Goal: Task Accomplishment & Management: Manage account settings

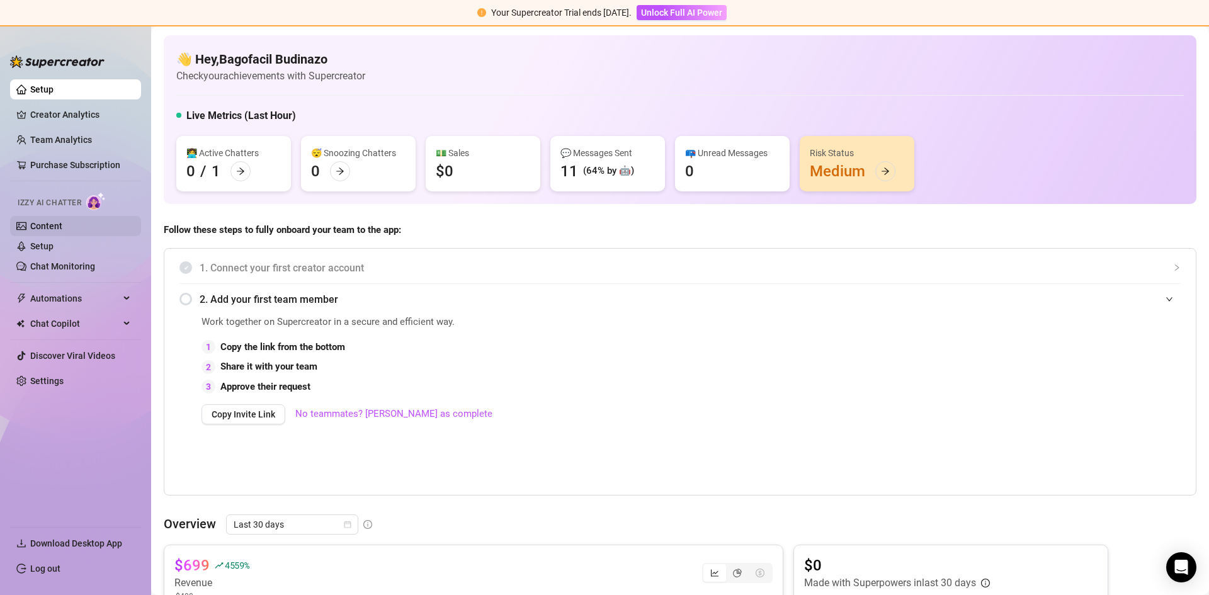
click at [50, 229] on link "Content" at bounding box center [46, 226] width 32 height 10
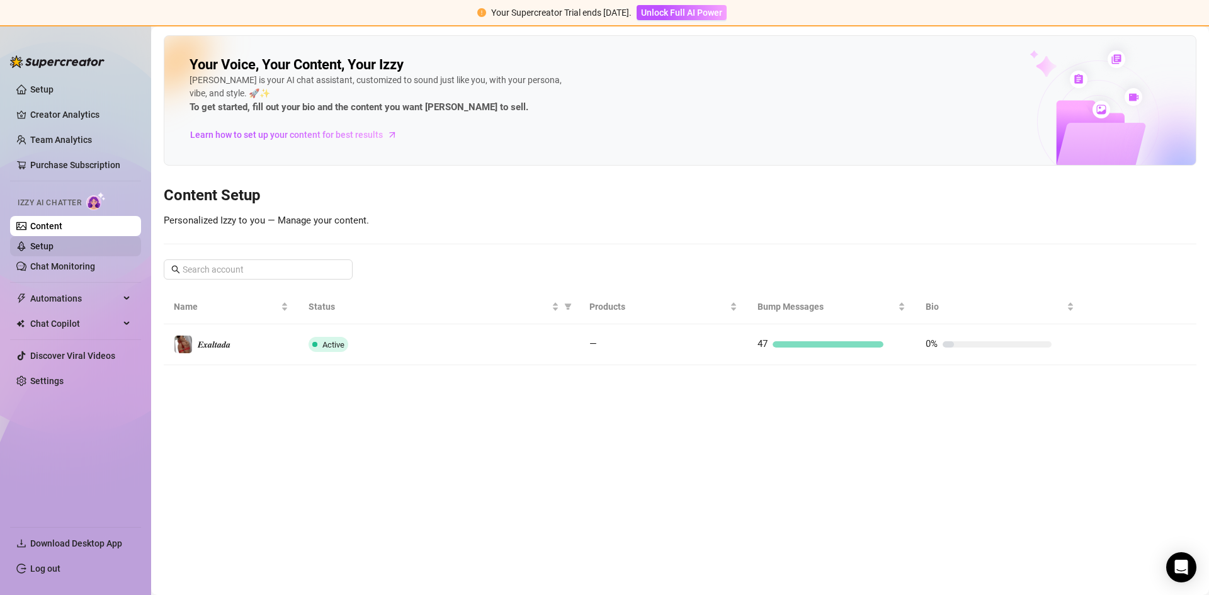
click at [54, 244] on link "Setup" at bounding box center [41, 246] width 23 height 10
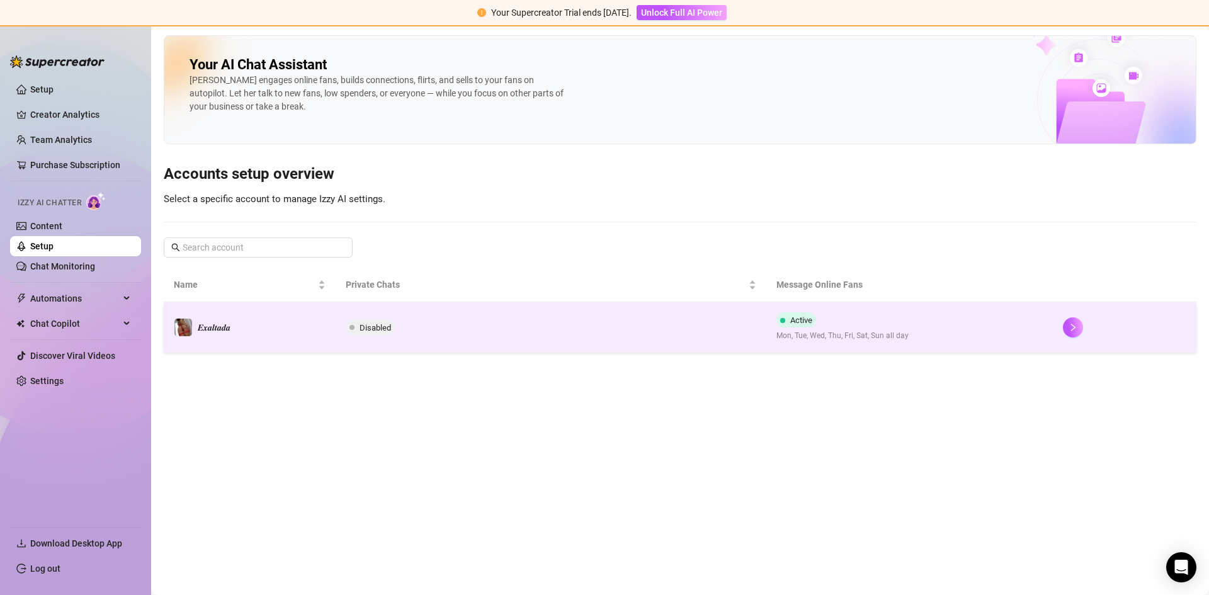
click at [250, 321] on td "𝑬𝒙𝒂𝒍𝒕𝒂𝒅𝒂" at bounding box center [250, 327] width 172 height 50
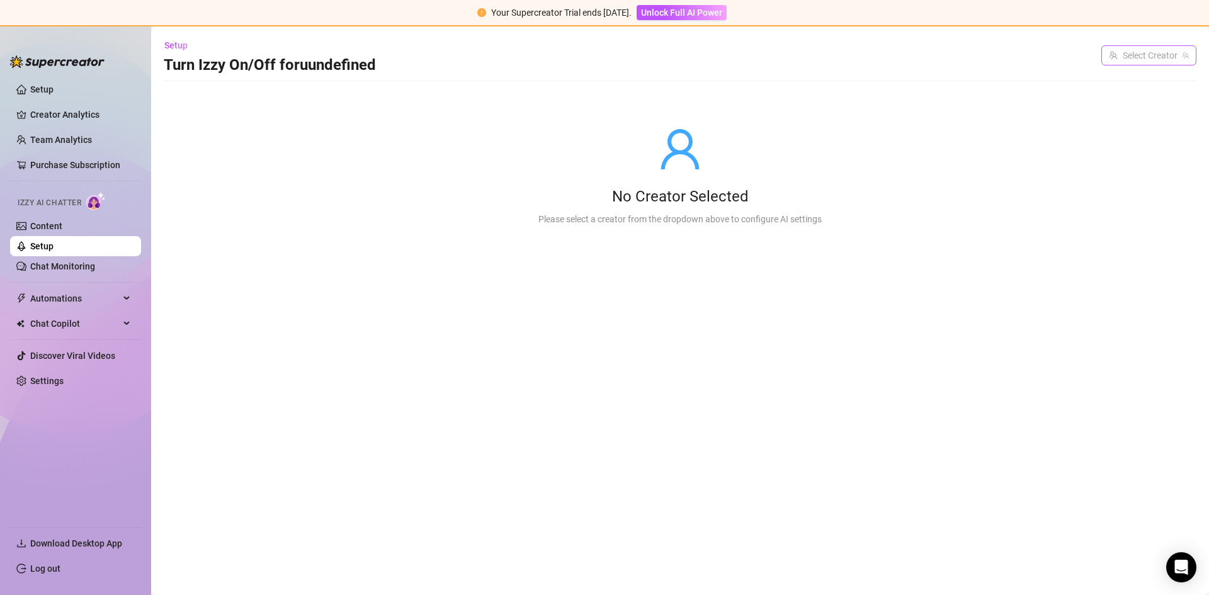
click at [1141, 52] on input "search" at bounding box center [1143, 55] width 69 height 19
click at [1119, 85] on span "( lunitagalacticafree )" at bounding box center [1146, 81] width 79 height 14
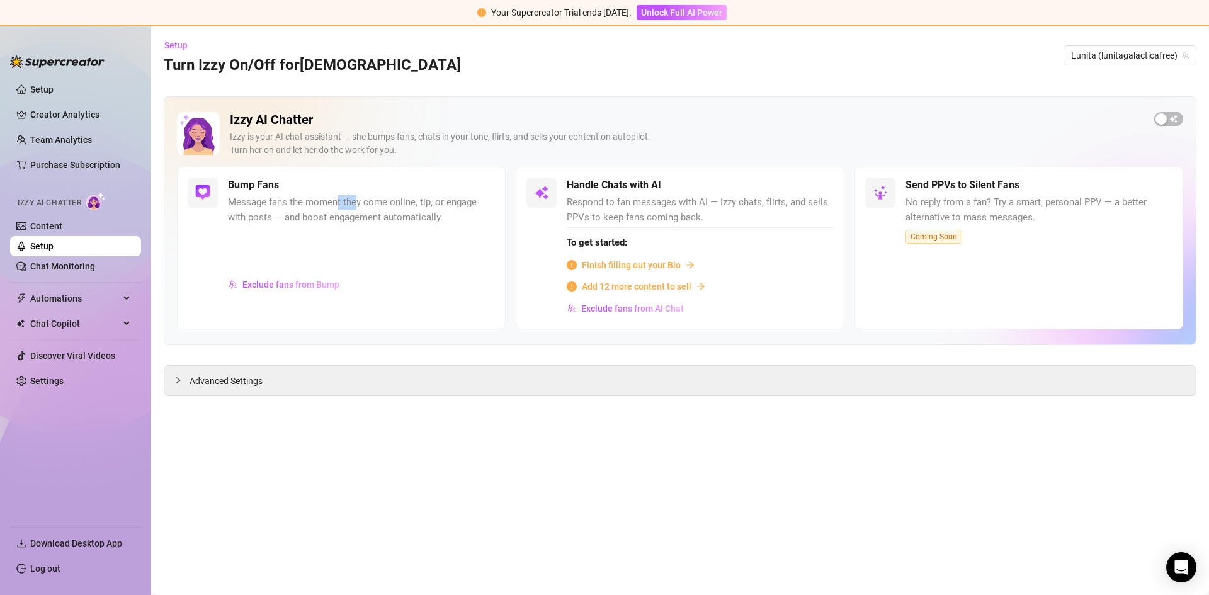
drag, startPoint x: 343, startPoint y: 206, endPoint x: 643, endPoint y: 120, distance: 312.0
click at [369, 198] on span "Message fans the moment they come online, tip, or engage with posts — and boost…" at bounding box center [361, 210] width 267 height 30
drag, startPoint x: 1144, startPoint y: 120, endPoint x: 1154, endPoint y: 118, distance: 10.3
click at [1150, 120] on div "Izzy AI Chatter [PERSON_NAME] is your AI chat assistant — she bumps fans, chats…" at bounding box center [680, 139] width 1007 height 55
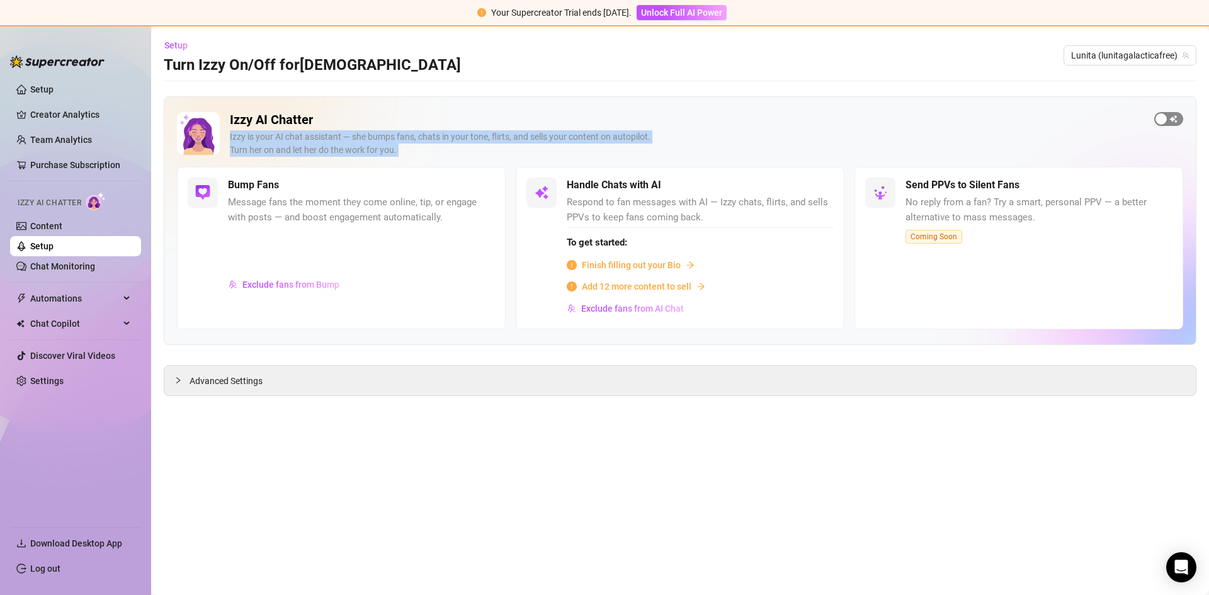
click at [1161, 117] on div "button" at bounding box center [1161, 118] width 11 height 11
click at [472, 183] on span "button" at bounding box center [481, 186] width 28 height 14
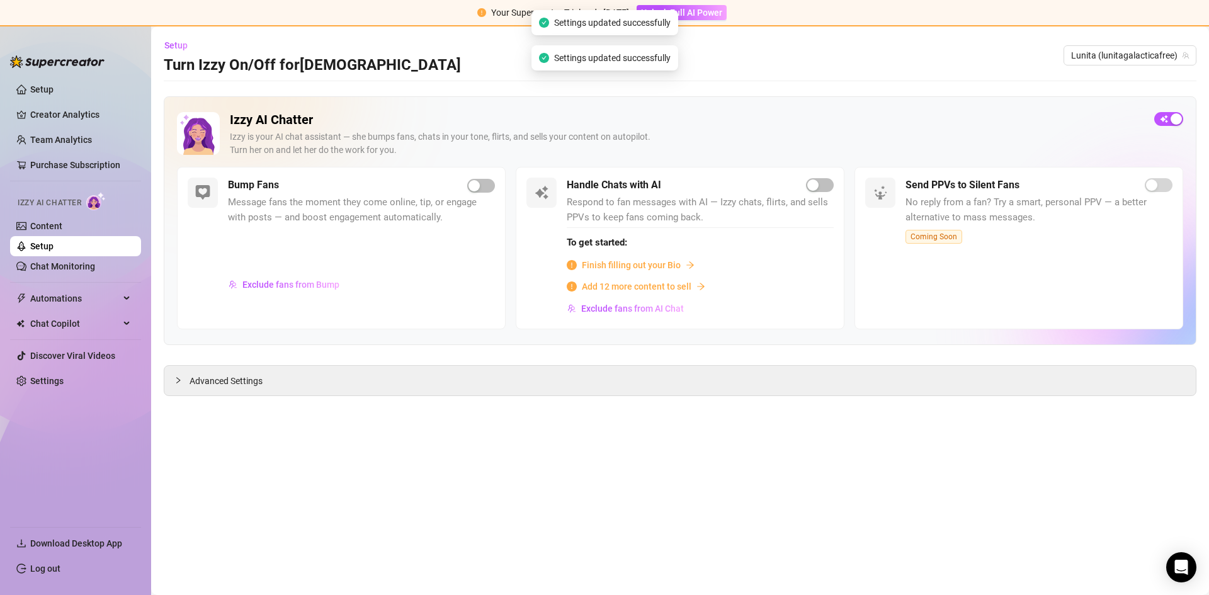
drag, startPoint x: 600, startPoint y: 404, endPoint x: 597, endPoint y: 449, distance: 44.2
click at [597, 413] on main "Setup Turn Izzy On/Off for [PERSON_NAME] [PERSON_NAME] (lunitagalacticafree) Iz…" at bounding box center [680, 310] width 1058 height 569
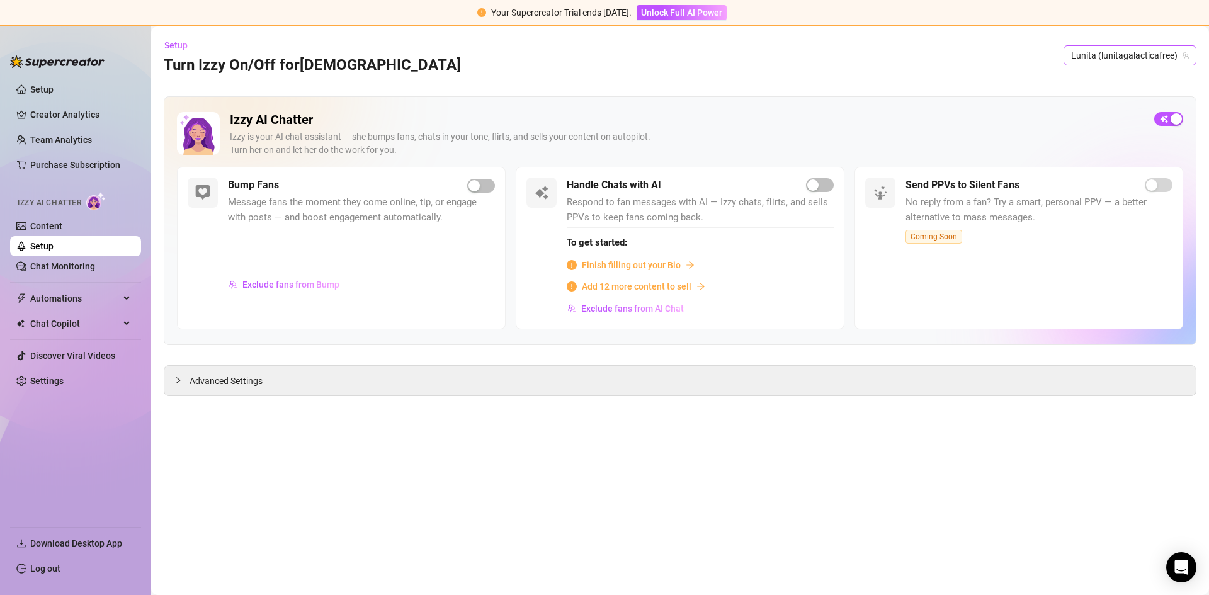
click at [1119, 60] on span "Lunita (lunitagalacticafree)" at bounding box center [1130, 55] width 118 height 19
drag, startPoint x: 1119, startPoint y: 60, endPoint x: 821, endPoint y: 49, distance: 298.8
click at [1114, 60] on span "Lunita (lunitagalacticafree)" at bounding box center [1130, 55] width 118 height 19
click at [45, 566] on link "Log out" at bounding box center [45, 569] width 30 height 10
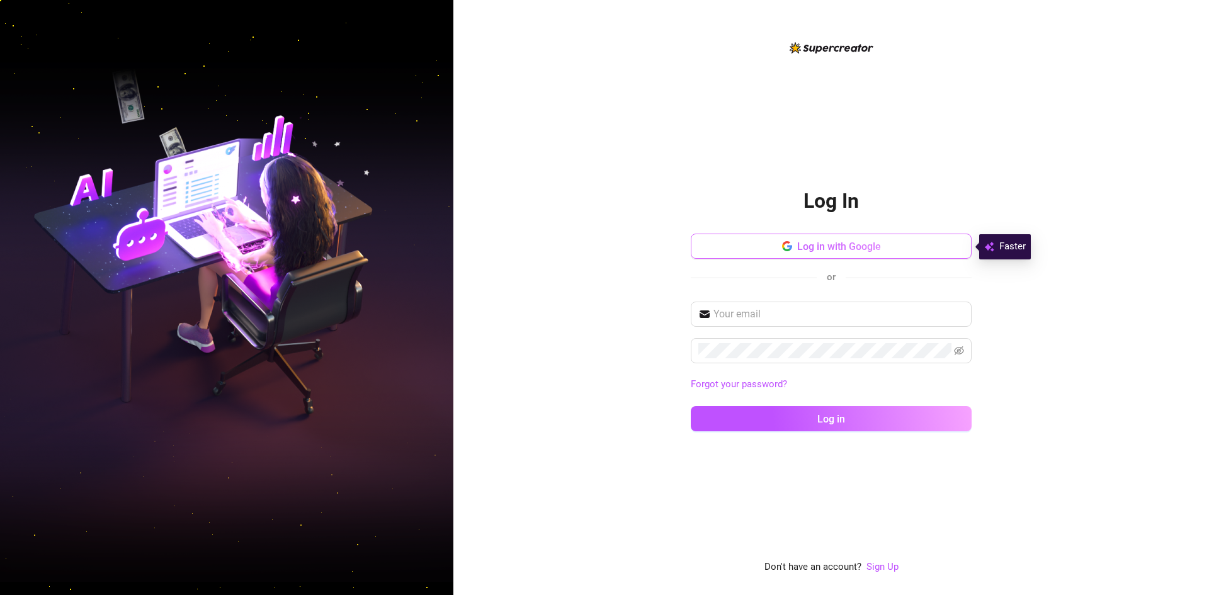
click at [806, 252] on span "Log in with Google" at bounding box center [839, 247] width 84 height 12
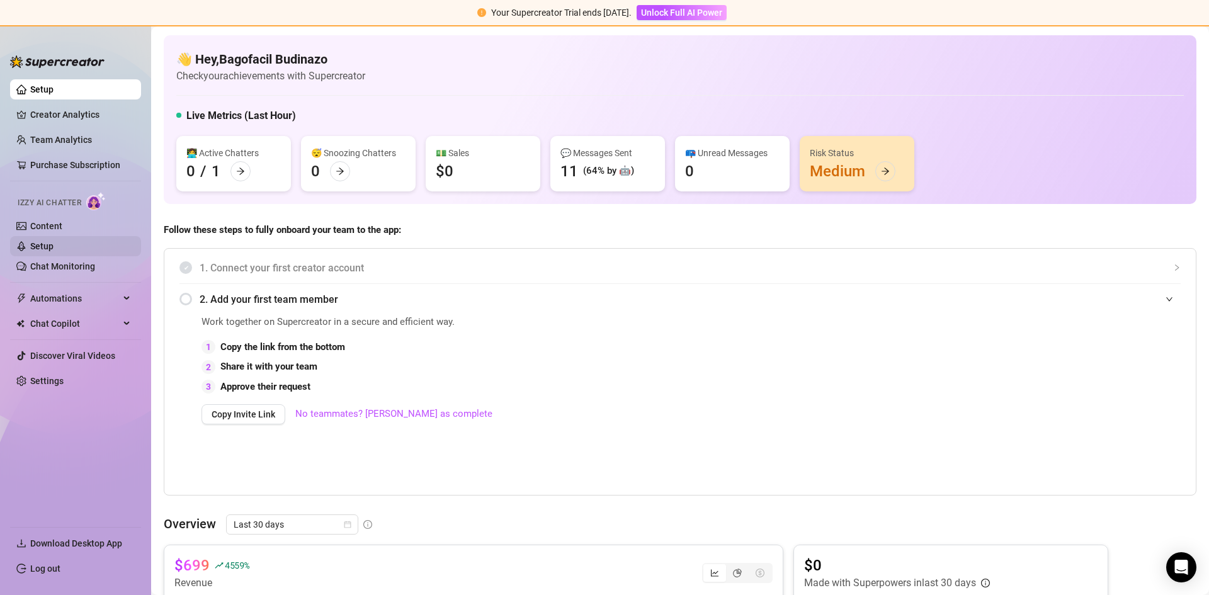
click at [54, 248] on link "Setup" at bounding box center [41, 246] width 23 height 10
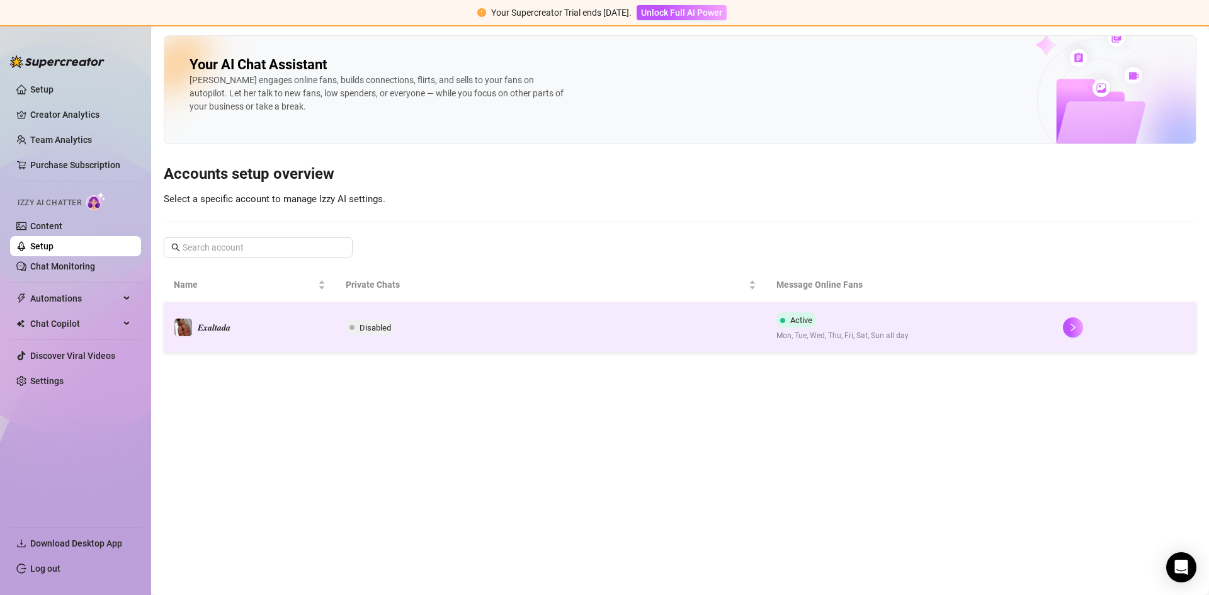
click at [294, 329] on td "𝑬𝒙𝒂𝒍𝒕𝒂𝒅𝒂" at bounding box center [250, 327] width 172 height 50
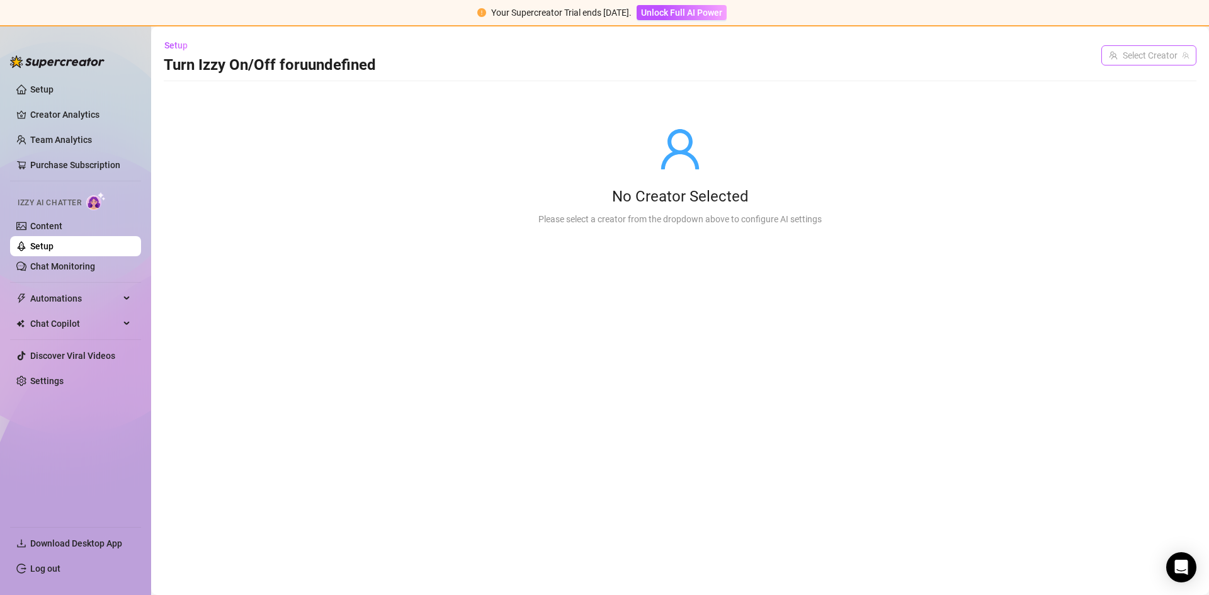
click at [1133, 57] on input "search" at bounding box center [1143, 55] width 69 height 19
click at [1137, 84] on span "( lunitagalacticafree )" at bounding box center [1146, 81] width 79 height 14
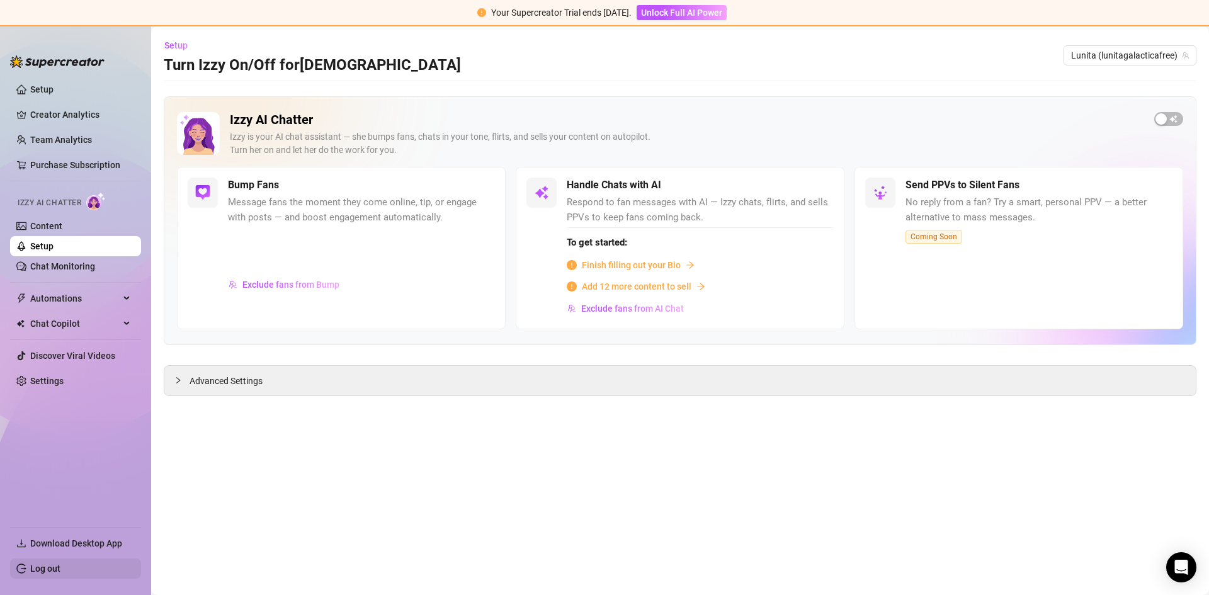
click at [60, 566] on link "Log out" at bounding box center [45, 569] width 30 height 10
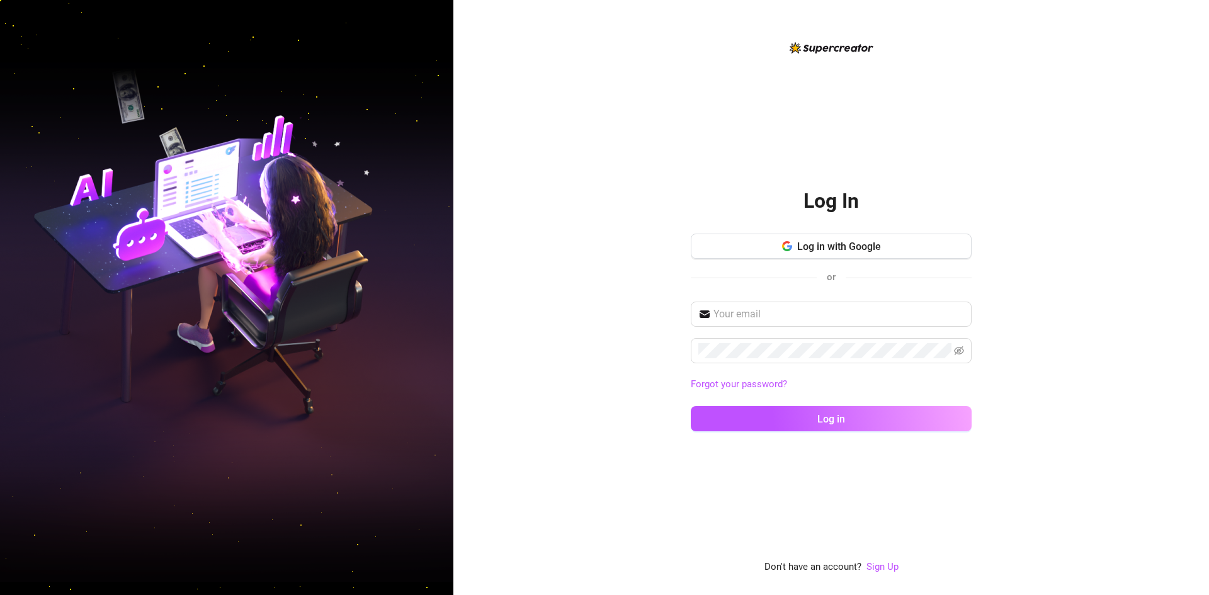
drag, startPoint x: 524, startPoint y: 459, endPoint x: 574, endPoint y: 323, distance: 144.9
click at [483, 349] on div "Log In Log in with Google or Forgot your password? Log in Don't have an account…" at bounding box center [832, 297] width 756 height 595
click at [806, 253] on button "Log in with Google" at bounding box center [831, 246] width 281 height 25
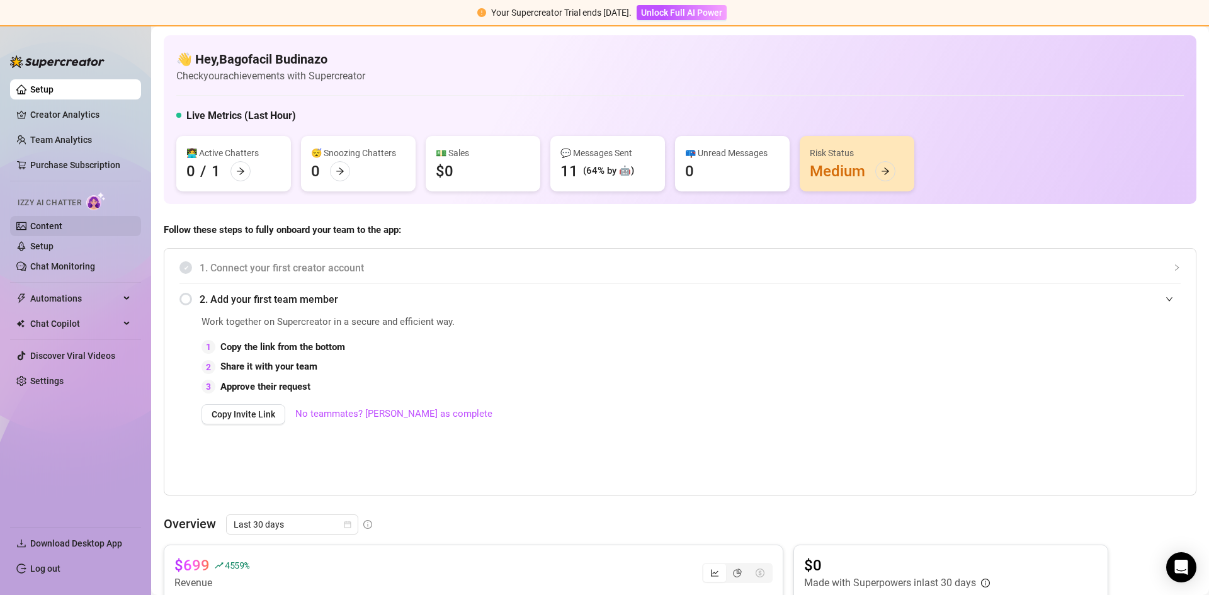
click at [62, 231] on link "Content" at bounding box center [46, 226] width 32 height 10
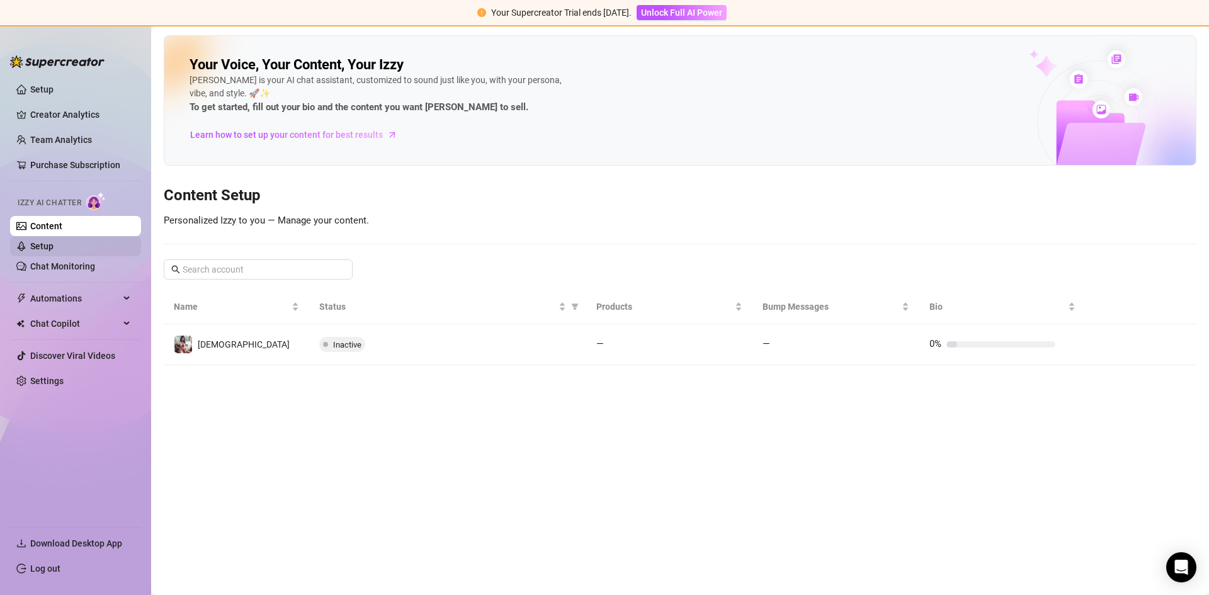
click at [54, 242] on link "Setup" at bounding box center [41, 246] width 23 height 10
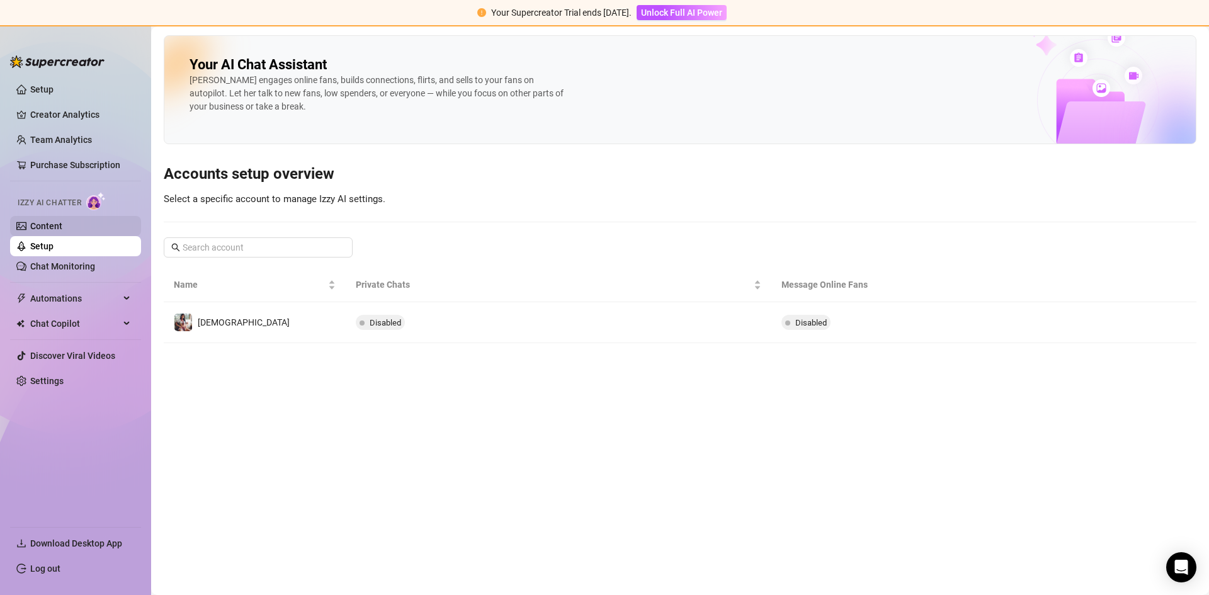
click at [51, 229] on link "Content" at bounding box center [46, 226] width 32 height 10
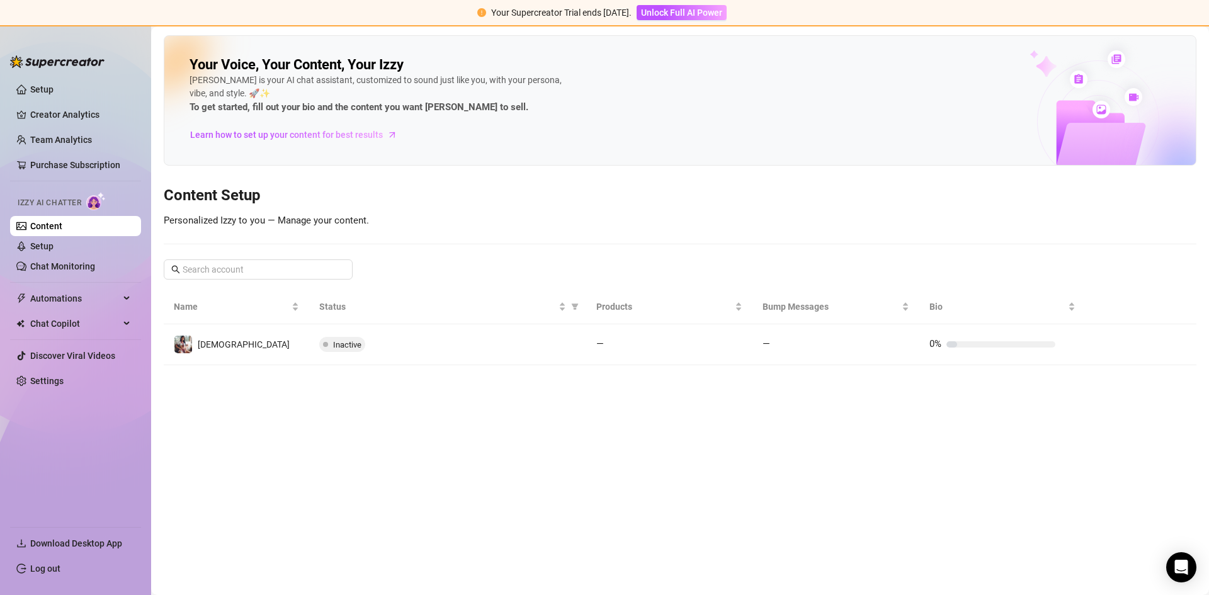
click at [425, 341] on div "Inactive" at bounding box center [447, 344] width 257 height 15
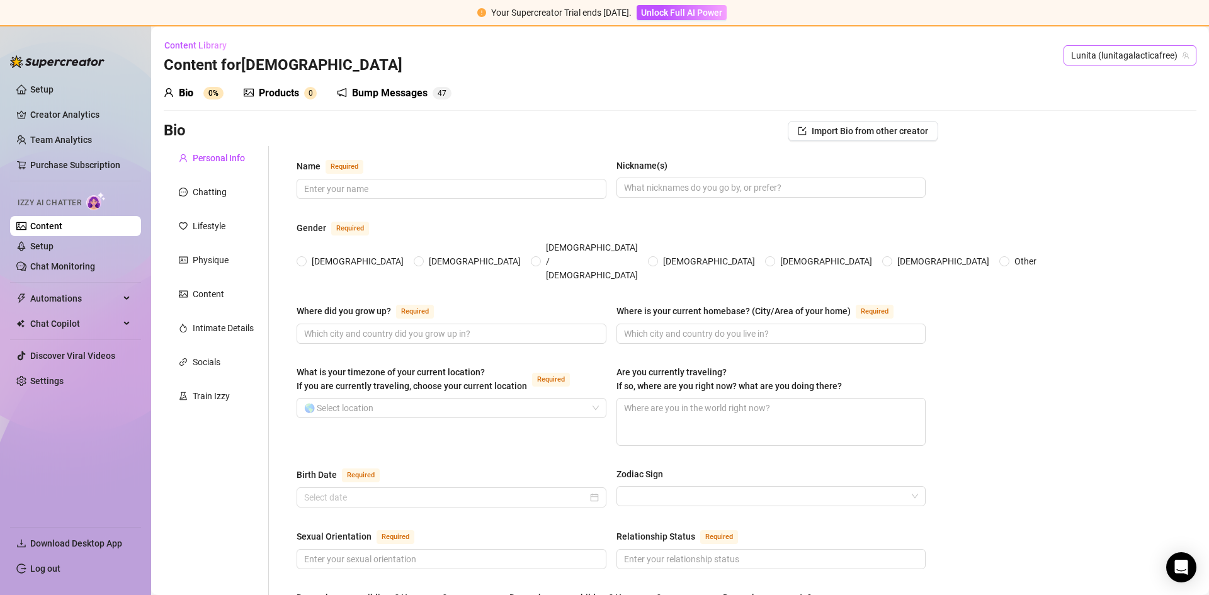
click at [1158, 45] on div "Content Library Content for [PERSON_NAME] [PERSON_NAME] (lunitagalacticafree)" at bounding box center [680, 55] width 1033 height 40
click at [1146, 54] on span "Lunita (lunitagalacticafree)" at bounding box center [1130, 55] width 118 height 19
click at [1123, 52] on span "Lunita (lunitagalacticafree)" at bounding box center [1130, 55] width 118 height 19
click at [60, 570] on link "Log out" at bounding box center [45, 569] width 30 height 10
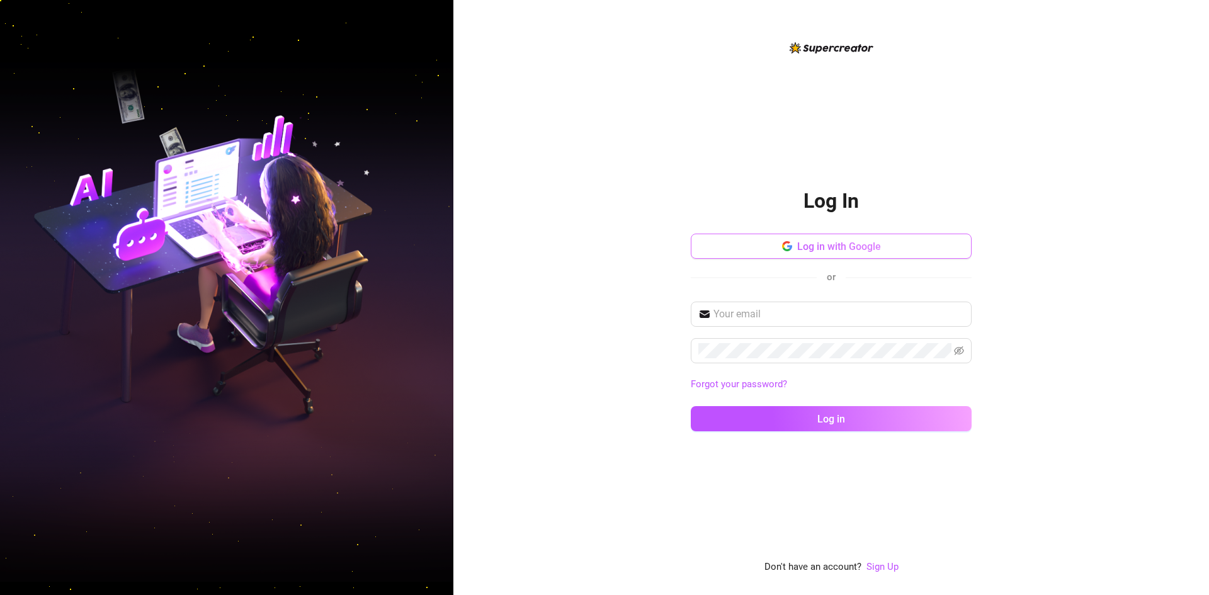
click at [778, 249] on button "Log in with Google" at bounding box center [831, 246] width 281 height 25
